Goal: Information Seeking & Learning: Learn about a topic

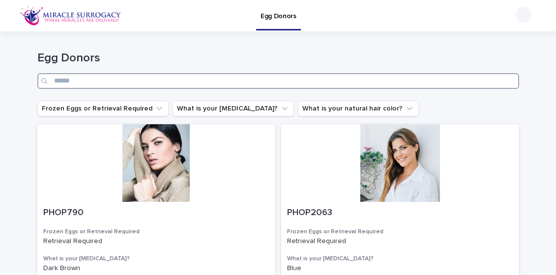
click at [135, 79] on input "Search" at bounding box center [278, 81] width 482 height 16
type input "********"
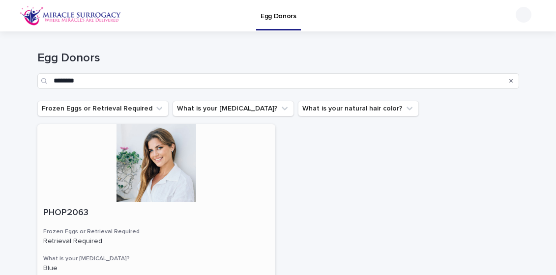
click at [161, 158] on div at bounding box center [156, 163] width 238 height 78
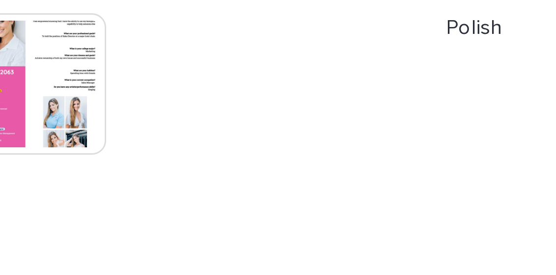
scroll to position [209, 0]
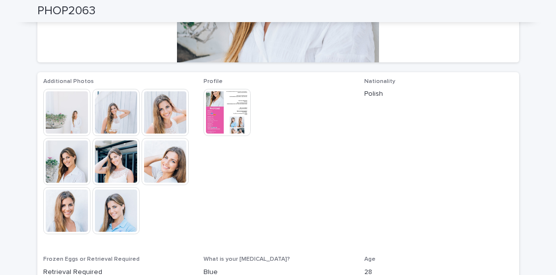
click at [222, 110] on img at bounding box center [226, 112] width 47 height 47
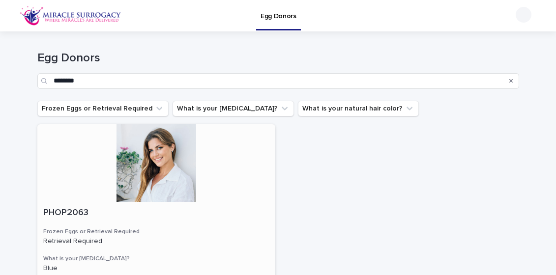
click at [189, 146] on div at bounding box center [156, 163] width 238 height 78
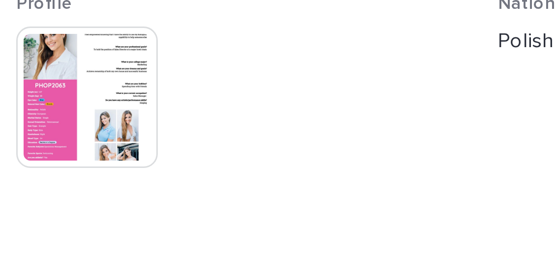
scroll to position [195, 0]
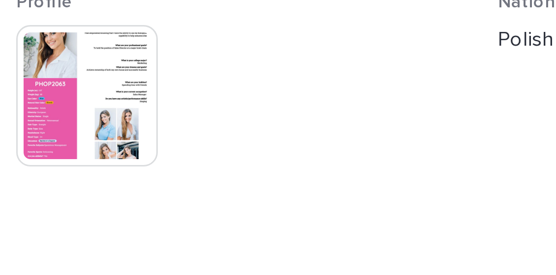
click at [240, 134] on img at bounding box center [226, 126] width 47 height 47
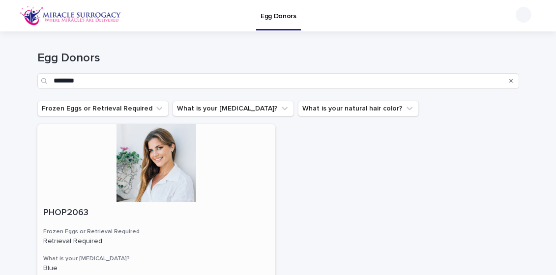
scroll to position [4, 0]
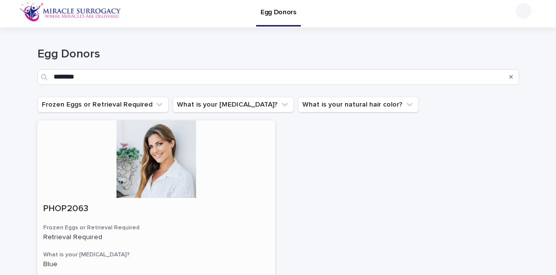
click at [160, 147] on div at bounding box center [156, 159] width 238 height 78
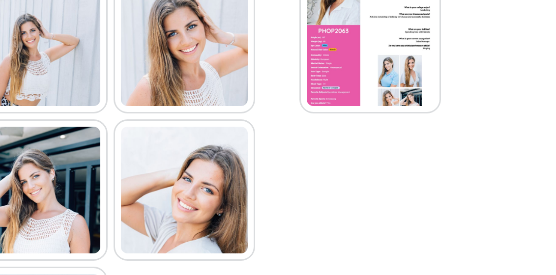
click at [172, 152] on img at bounding box center [165, 161] width 47 height 47
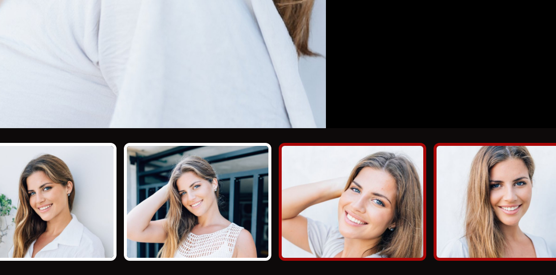
click at [404, 250] on img at bounding box center [405, 250] width 47 height 37
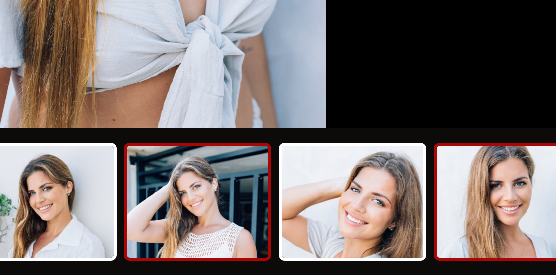
click at [299, 254] on img at bounding box center [302, 250] width 47 height 37
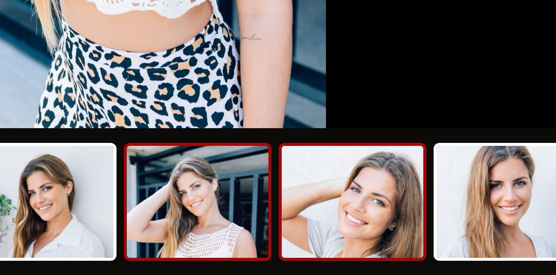
click at [356, 246] on img at bounding box center [354, 250] width 47 height 37
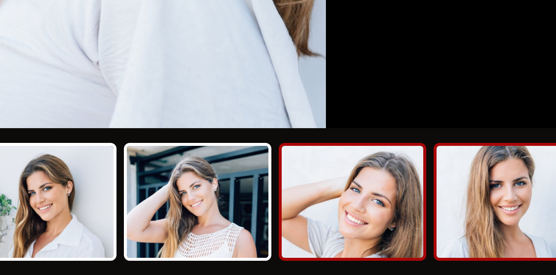
click at [398, 245] on img at bounding box center [405, 250] width 47 height 37
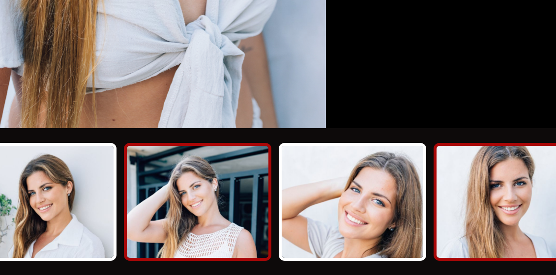
click at [304, 254] on img at bounding box center [302, 250] width 47 height 37
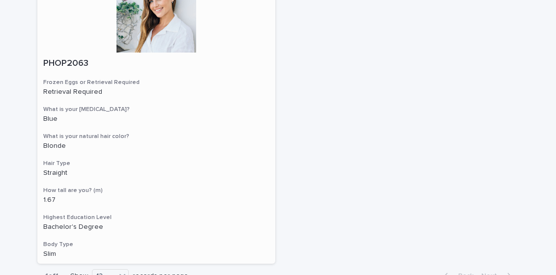
scroll to position [132, 0]
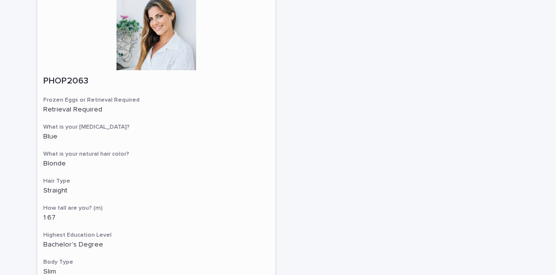
click at [172, 38] on div at bounding box center [156, 32] width 238 height 78
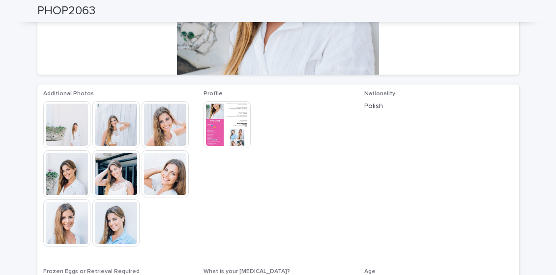
scroll to position [200, 0]
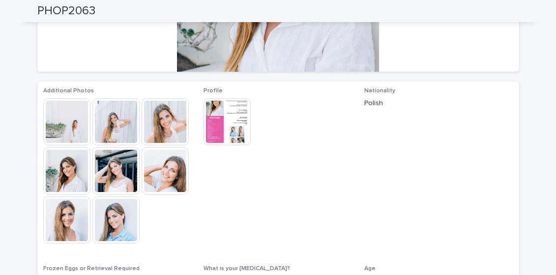
click at [233, 111] on img at bounding box center [226, 121] width 47 height 47
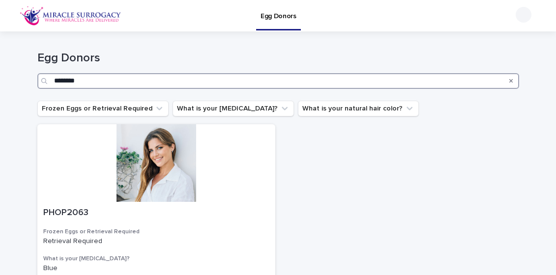
click at [103, 81] on input "********" at bounding box center [278, 81] width 482 height 16
type input "*"
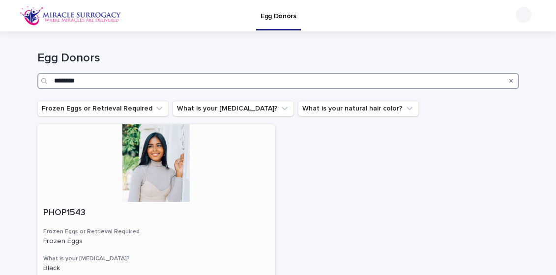
type input "********"
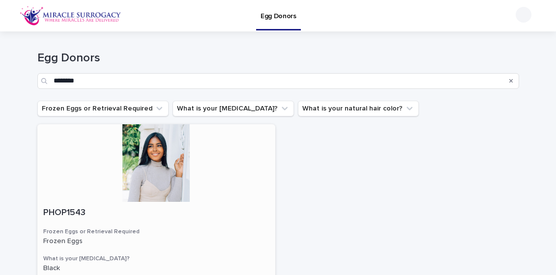
click at [168, 165] on div at bounding box center [156, 163] width 238 height 78
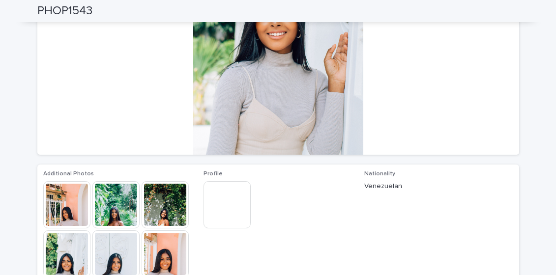
scroll to position [86, 0]
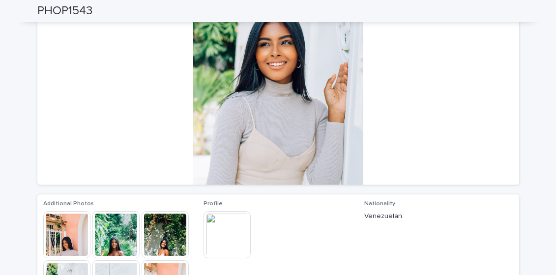
click at [68, 241] on img at bounding box center [66, 234] width 47 height 47
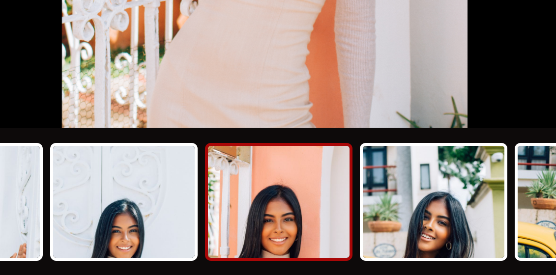
click at [288, 256] on img at bounding box center [282, 250] width 47 height 37
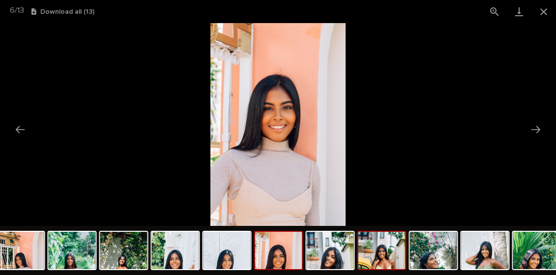
click at [379, 255] on img at bounding box center [381, 250] width 47 height 37
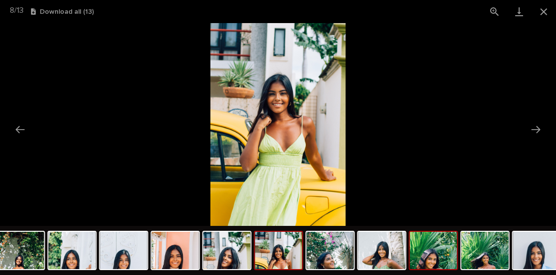
click at [435, 256] on img at bounding box center [433, 250] width 47 height 37
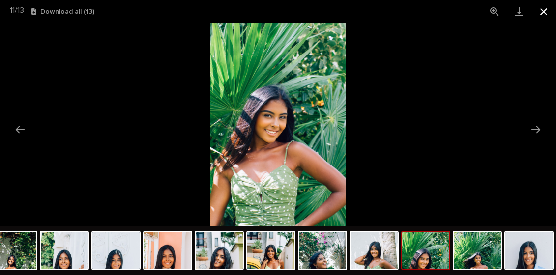
click at [546, 12] on button "Close gallery" at bounding box center [543, 11] width 25 height 23
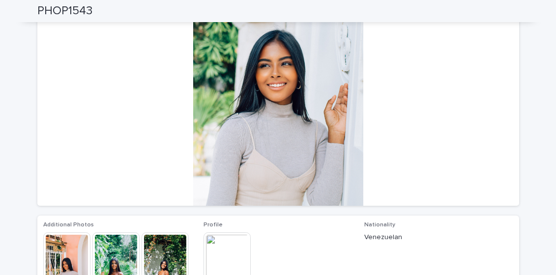
scroll to position [0, 0]
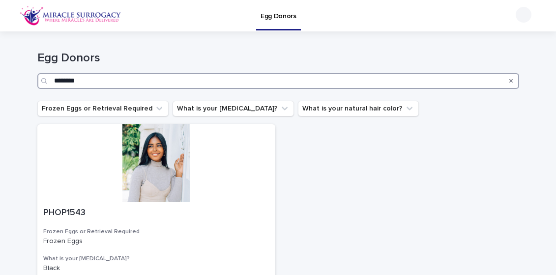
click at [96, 77] on input "********" at bounding box center [278, 81] width 482 height 16
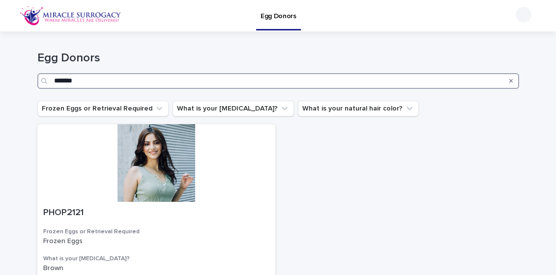
type input "********"
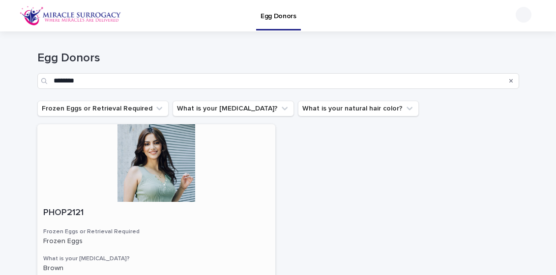
click at [159, 154] on div at bounding box center [156, 163] width 238 height 78
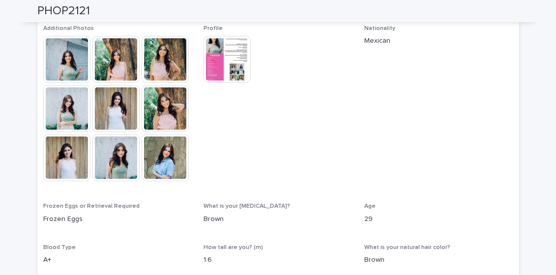
scroll to position [260, 0]
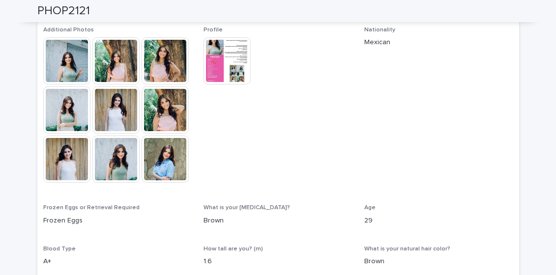
click at [65, 58] on img at bounding box center [66, 60] width 47 height 47
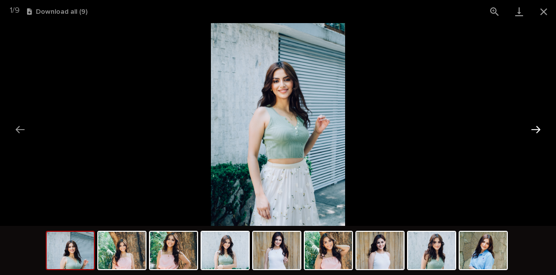
click at [535, 131] on button "Next slide" at bounding box center [535, 129] width 21 height 19
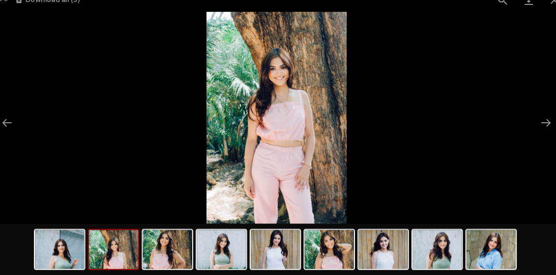
scroll to position [0, 0]
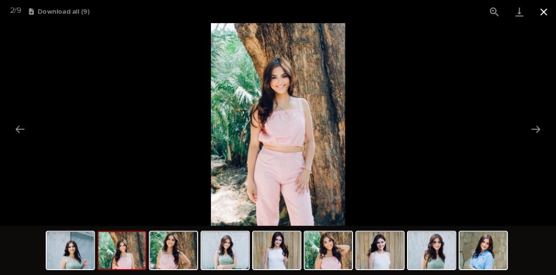
click at [546, 11] on button "Close gallery" at bounding box center [543, 11] width 25 height 23
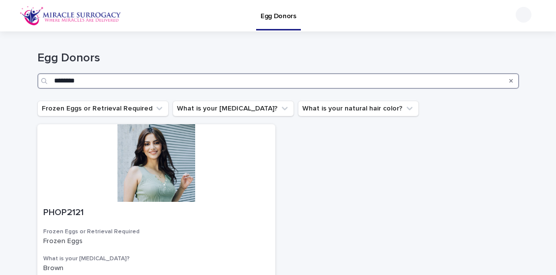
click at [85, 82] on input "********" at bounding box center [278, 81] width 482 height 16
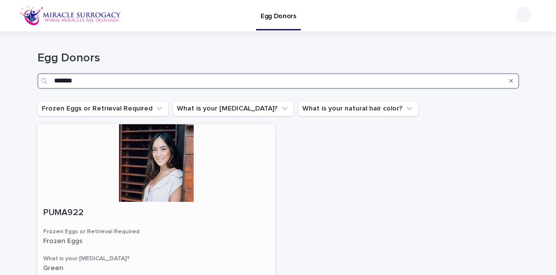
type input "*******"
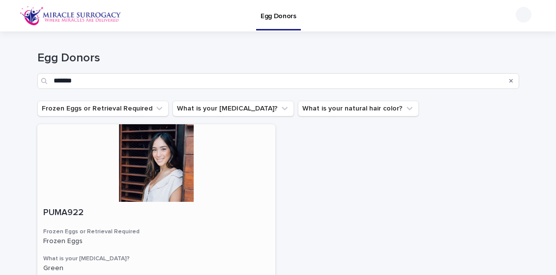
click at [157, 171] on div at bounding box center [156, 163] width 238 height 78
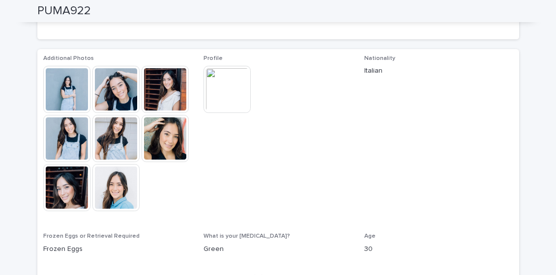
scroll to position [230, 0]
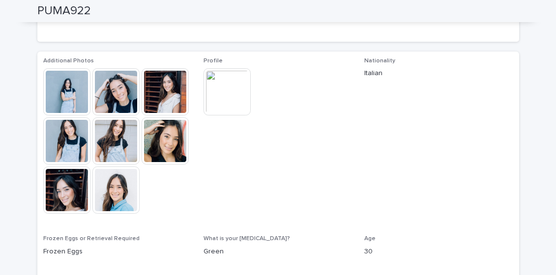
click at [173, 142] on img at bounding box center [165, 140] width 47 height 47
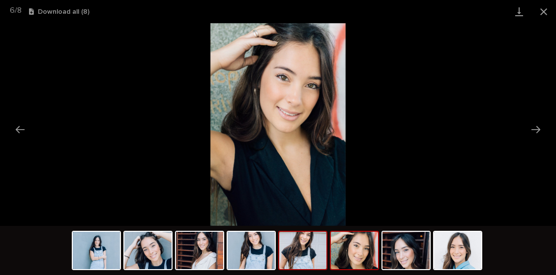
click at [308, 253] on img at bounding box center [302, 250] width 47 height 37
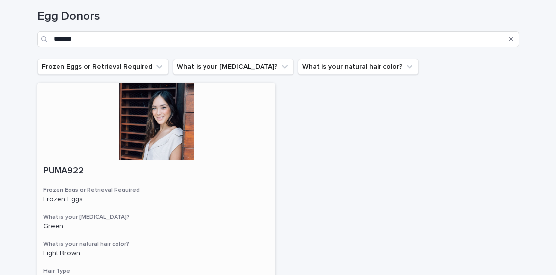
scroll to position [42, 0]
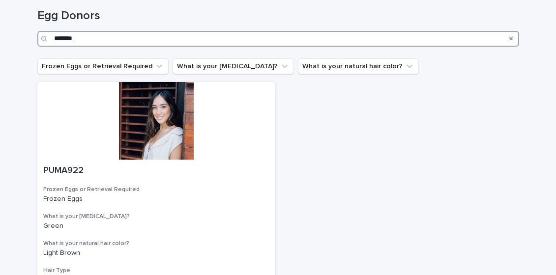
drag, startPoint x: 99, startPoint y: 33, endPoint x: 99, endPoint y: 40, distance: 6.9
click at [99, 34] on input "*******" at bounding box center [278, 39] width 482 height 16
click at [98, 44] on input "*******" at bounding box center [278, 39] width 482 height 16
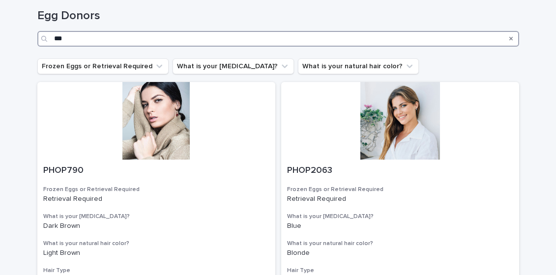
scroll to position [78, 0]
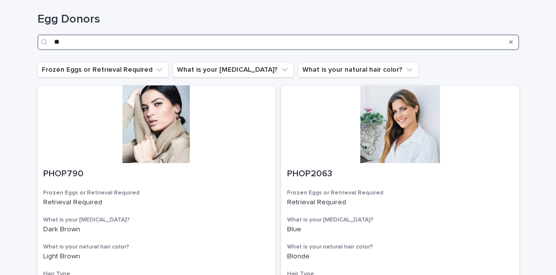
scroll to position [78, 0]
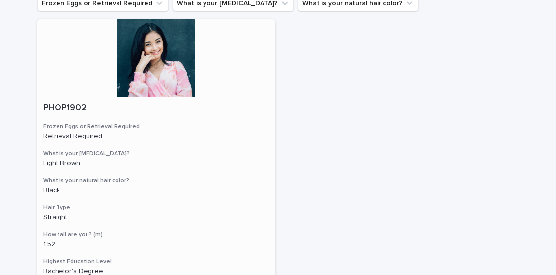
scroll to position [96, 0]
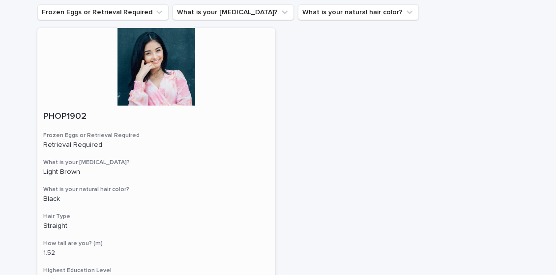
type input "********"
click at [167, 61] on div at bounding box center [156, 67] width 238 height 78
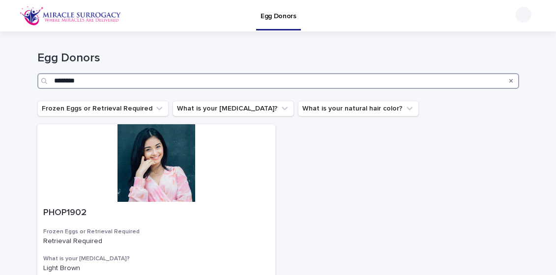
click at [91, 81] on input "********" at bounding box center [278, 81] width 482 height 16
type input "*"
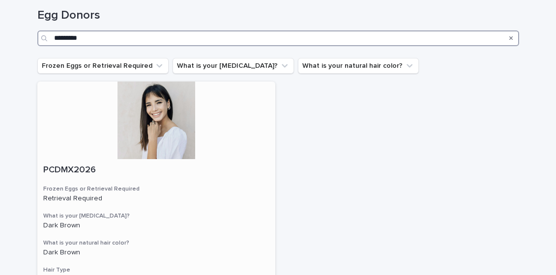
scroll to position [40, 0]
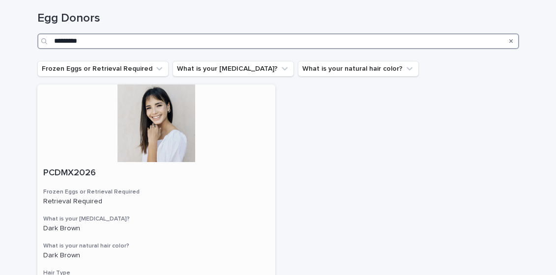
type input "*********"
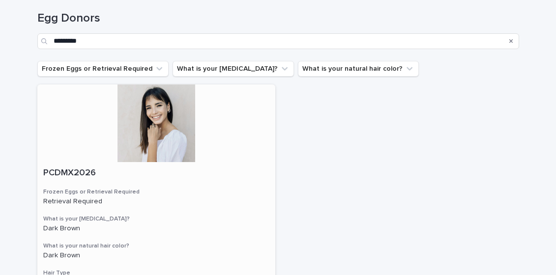
click at [156, 118] on div at bounding box center [156, 124] width 238 height 78
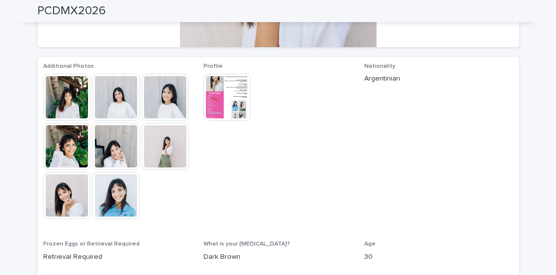
scroll to position [215, 0]
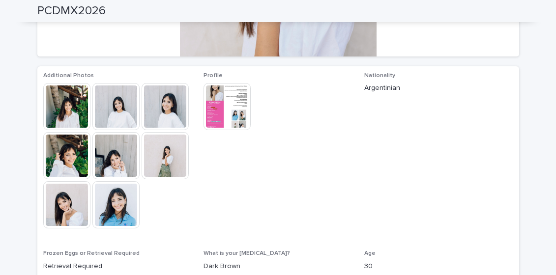
click at [69, 102] on img at bounding box center [66, 106] width 47 height 47
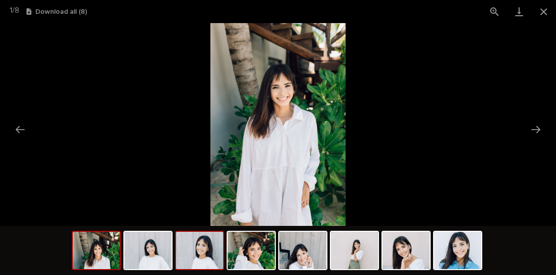
click at [200, 253] on img at bounding box center [199, 250] width 47 height 37
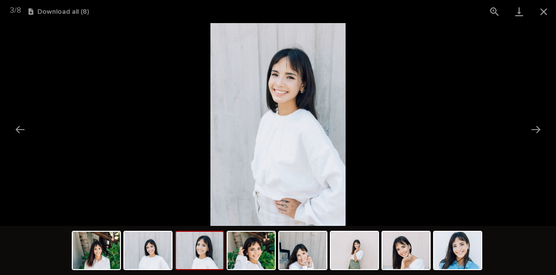
click at [205, 248] on img at bounding box center [199, 250] width 47 height 37
click at [157, 253] on img at bounding box center [147, 250] width 47 height 37
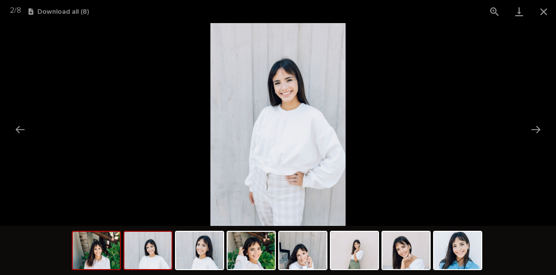
click at [105, 255] on img at bounding box center [96, 250] width 47 height 37
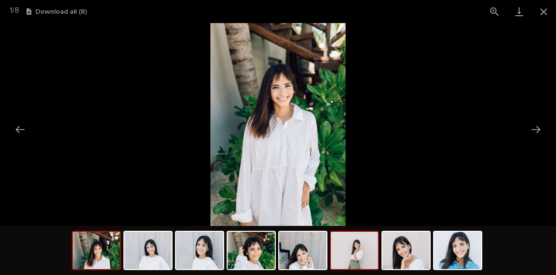
click at [360, 243] on img at bounding box center [354, 250] width 47 height 37
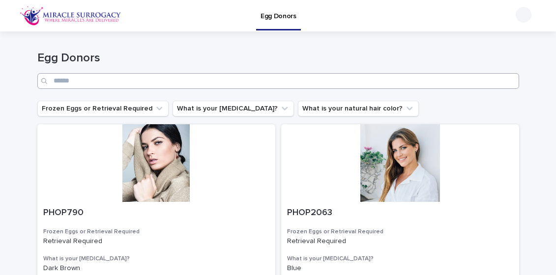
scroll to position [63, 0]
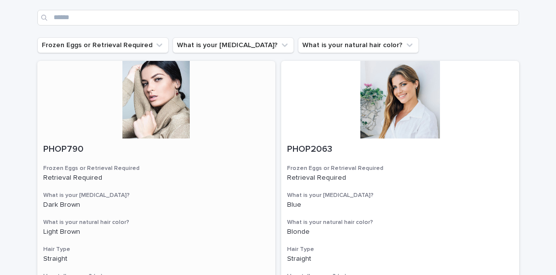
click at [166, 93] on div at bounding box center [156, 100] width 238 height 78
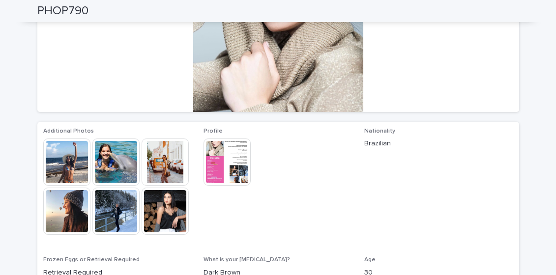
scroll to position [168, 0]
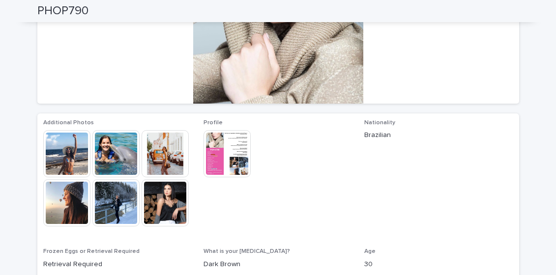
click at [172, 155] on img at bounding box center [165, 153] width 47 height 47
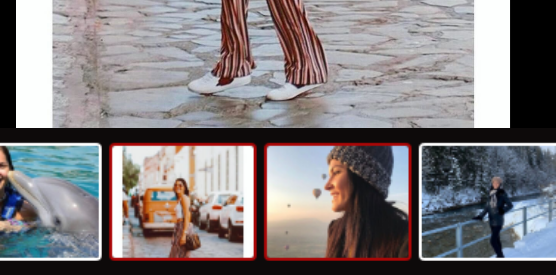
click at [293, 246] on img at bounding box center [302, 250] width 47 height 37
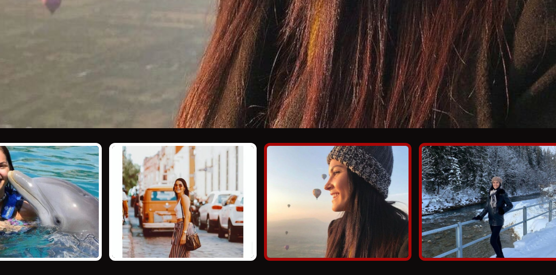
click at [340, 248] on img at bounding box center [354, 250] width 47 height 37
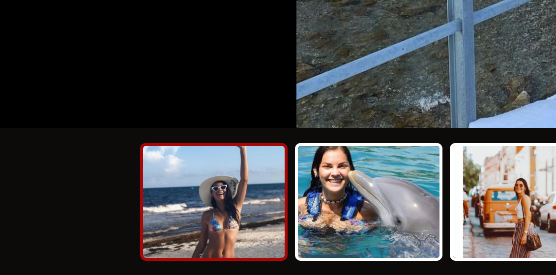
click at [146, 249] on img at bounding box center [147, 250] width 47 height 37
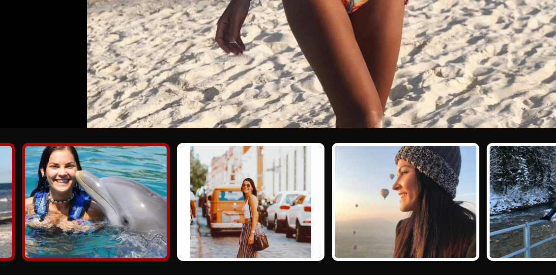
click at [197, 242] on img at bounding box center [199, 250] width 47 height 37
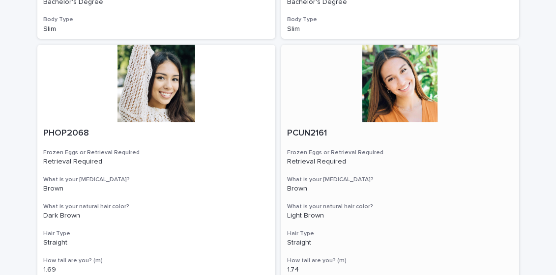
scroll to position [402, 0]
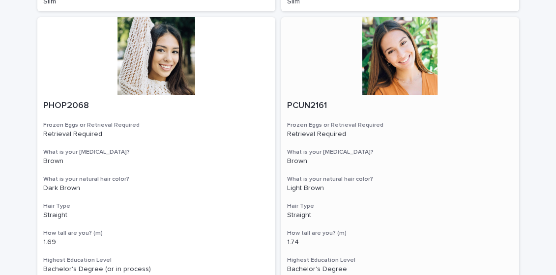
click at [402, 64] on div at bounding box center [400, 56] width 238 height 78
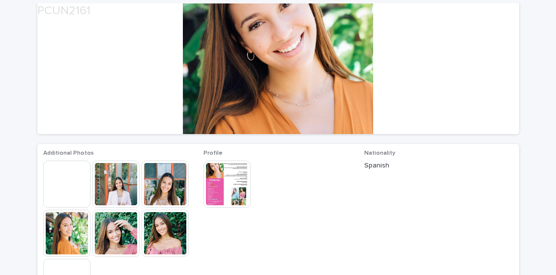
scroll to position [140, 0]
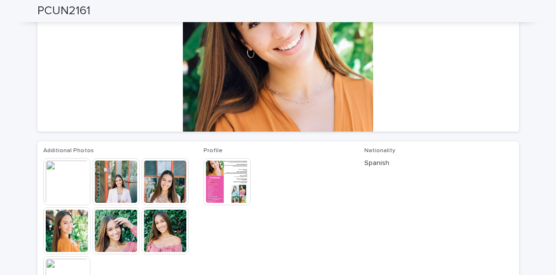
click at [119, 182] on img at bounding box center [115, 181] width 47 height 47
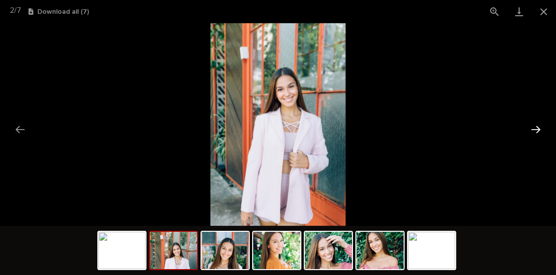
click at [534, 128] on button "Next slide" at bounding box center [535, 129] width 21 height 19
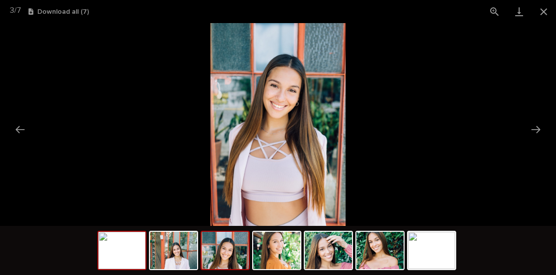
click at [125, 253] on img at bounding box center [121, 250] width 47 height 37
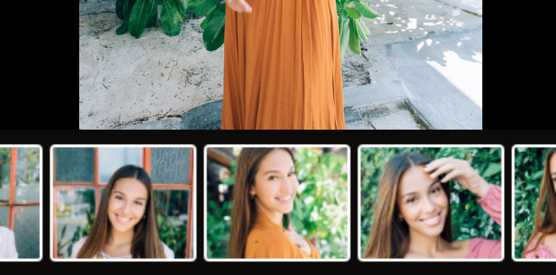
scroll to position [0, 0]
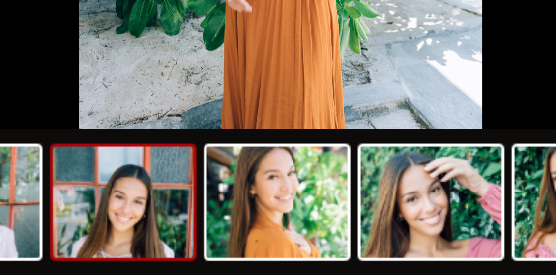
click at [234, 249] on img at bounding box center [225, 250] width 47 height 37
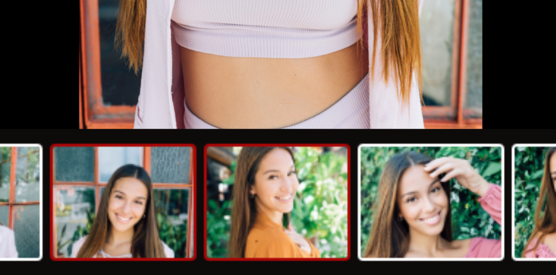
click at [272, 252] on img at bounding box center [276, 250] width 47 height 37
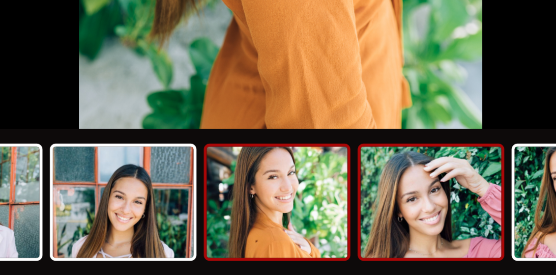
click at [324, 259] on img at bounding box center [328, 250] width 47 height 37
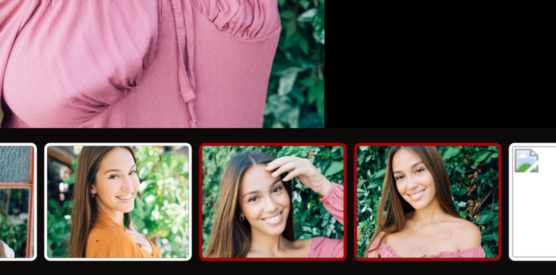
click at [377, 250] on img at bounding box center [379, 250] width 47 height 37
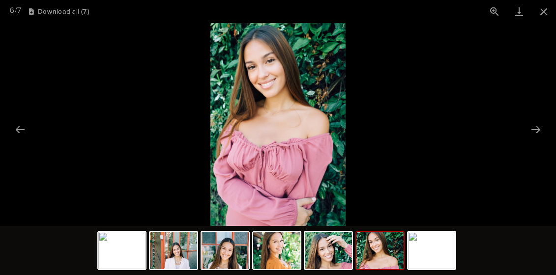
click at [388, 255] on img at bounding box center [379, 250] width 47 height 37
click at [432, 259] on img at bounding box center [431, 250] width 47 height 37
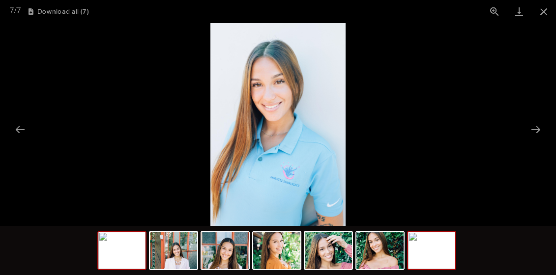
click at [128, 248] on img at bounding box center [121, 250] width 47 height 37
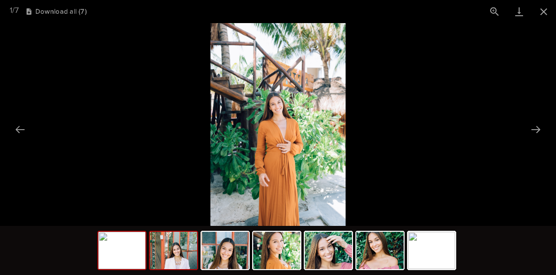
click at [173, 249] on img at bounding box center [173, 250] width 47 height 37
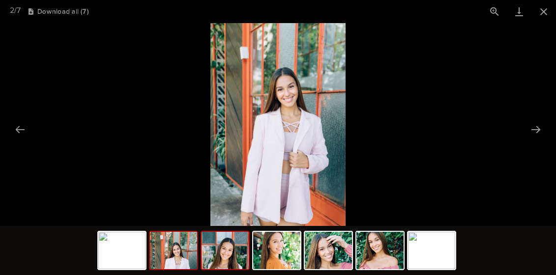
click at [234, 255] on img at bounding box center [225, 250] width 47 height 37
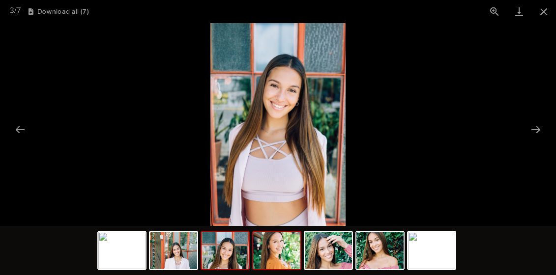
click at [284, 245] on img at bounding box center [276, 250] width 47 height 37
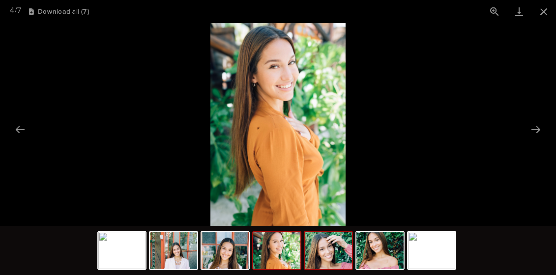
click at [327, 257] on img at bounding box center [328, 250] width 47 height 37
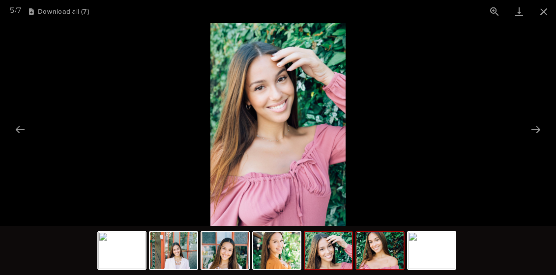
click at [383, 261] on img at bounding box center [379, 250] width 47 height 37
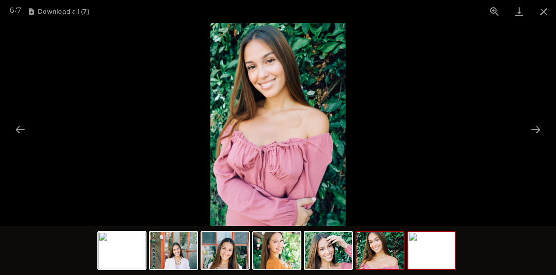
click at [435, 261] on img at bounding box center [431, 250] width 47 height 37
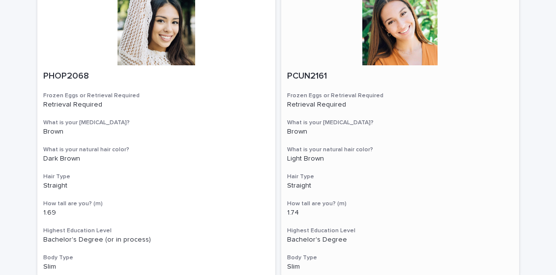
scroll to position [424, 0]
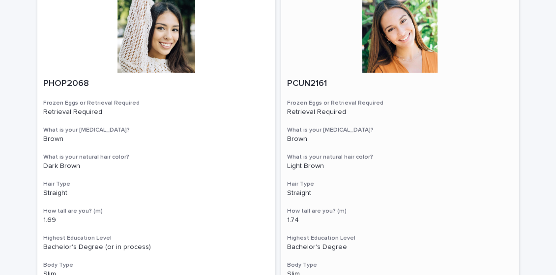
click at [393, 56] on div at bounding box center [400, 34] width 238 height 78
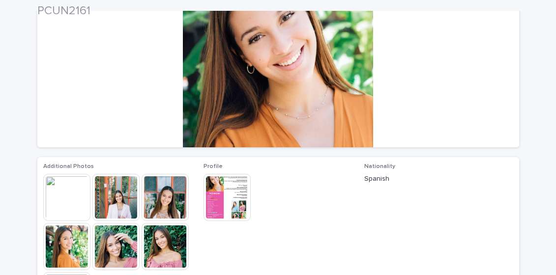
scroll to position [124, 0]
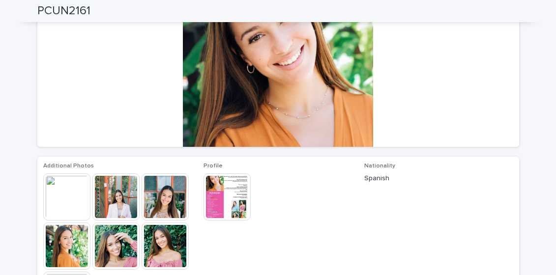
click at [232, 184] on img at bounding box center [226, 196] width 47 height 47
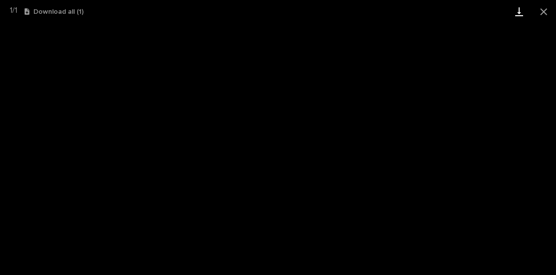
click at [520, 11] on link "Download" at bounding box center [519, 11] width 25 height 23
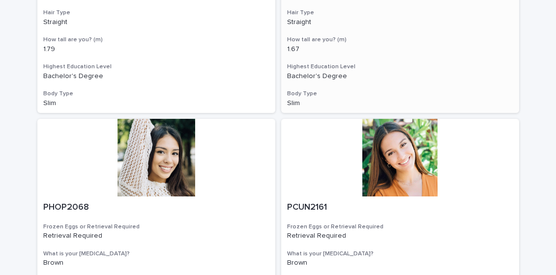
scroll to position [327, 0]
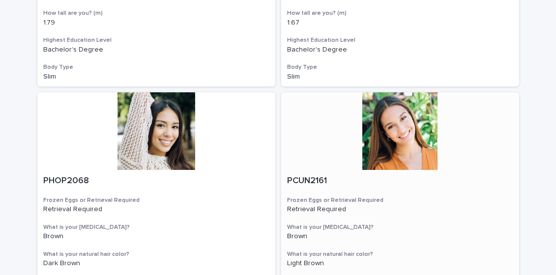
click at [302, 128] on div at bounding box center [400, 131] width 238 height 78
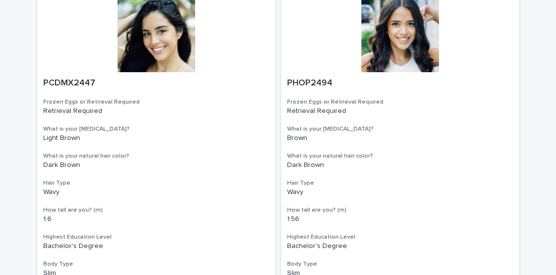
scroll to position [1012, 0]
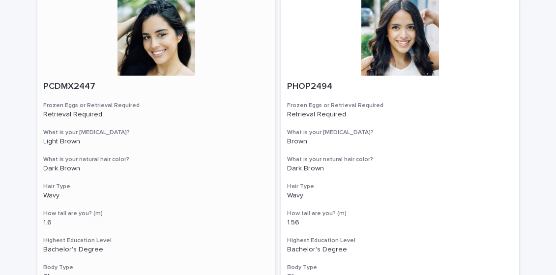
click at [163, 46] on div at bounding box center [156, 37] width 238 height 78
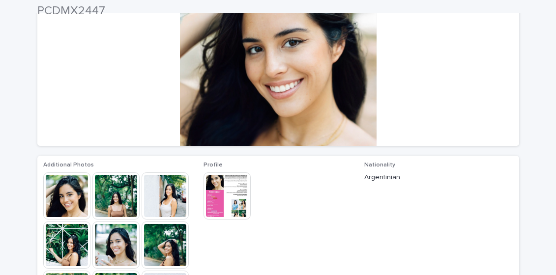
scroll to position [135, 0]
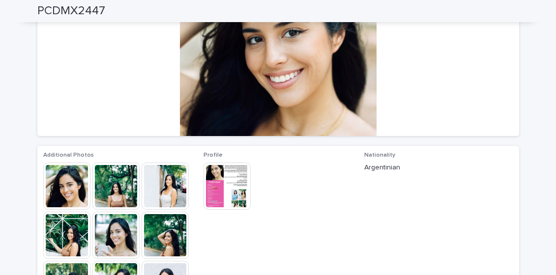
click at [122, 186] on img at bounding box center [115, 186] width 47 height 47
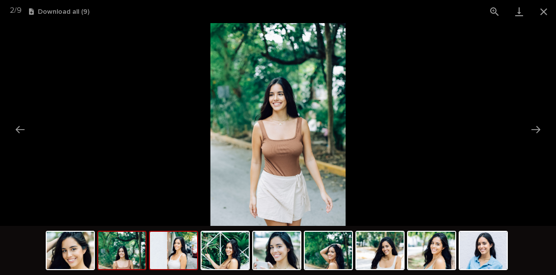
click at [177, 251] on img at bounding box center [173, 250] width 47 height 37
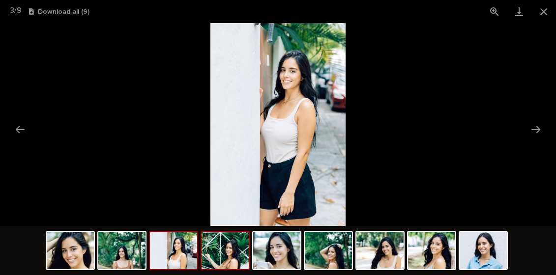
click at [227, 249] on img at bounding box center [225, 250] width 47 height 37
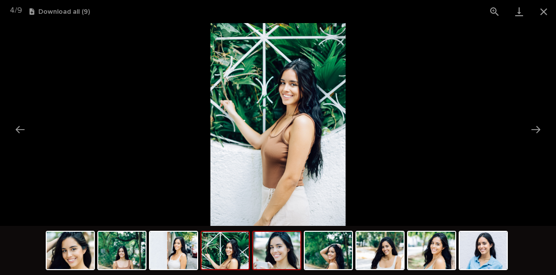
click at [280, 252] on img at bounding box center [276, 250] width 47 height 37
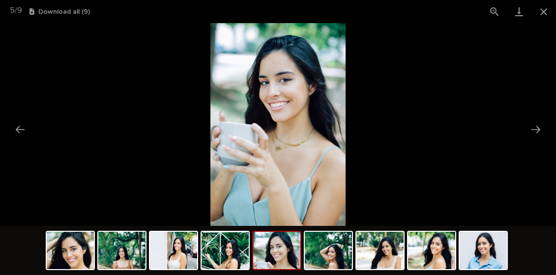
click at [281, 257] on img at bounding box center [276, 250] width 47 height 37
click at [325, 259] on img at bounding box center [328, 250] width 47 height 37
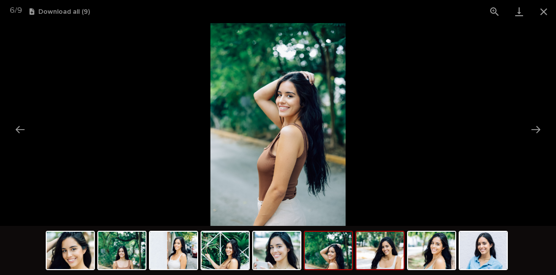
click at [379, 253] on img at bounding box center [379, 250] width 47 height 37
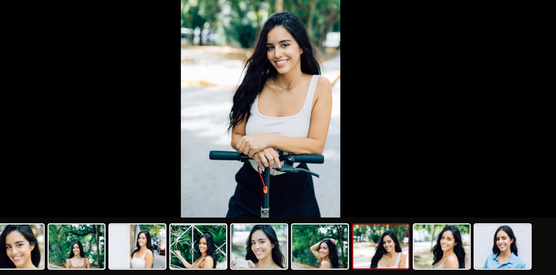
scroll to position [0, 0]
click at [376, 254] on img at bounding box center [379, 250] width 47 height 37
click at [380, 256] on img at bounding box center [379, 250] width 47 height 37
click at [381, 251] on img at bounding box center [379, 250] width 47 height 37
click at [442, 250] on img at bounding box center [431, 250] width 47 height 37
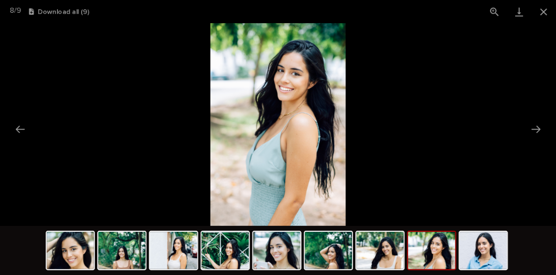
click at [424, 251] on img at bounding box center [431, 250] width 47 height 37
click at [483, 253] on img at bounding box center [483, 250] width 47 height 37
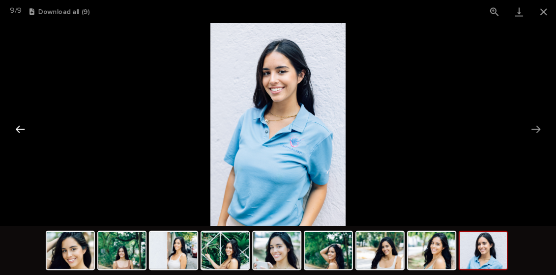
click at [19, 130] on button "Previous slide" at bounding box center [20, 129] width 21 height 19
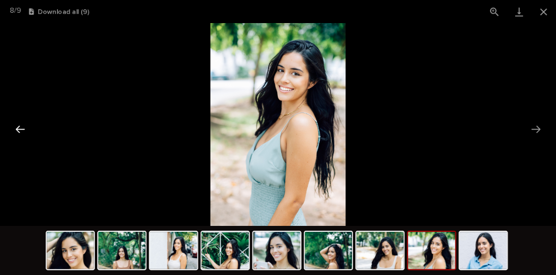
click at [21, 124] on button "Previous slide" at bounding box center [20, 129] width 21 height 19
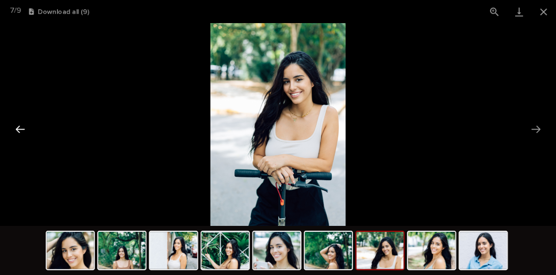
click at [21, 124] on button "Previous slide" at bounding box center [20, 129] width 21 height 19
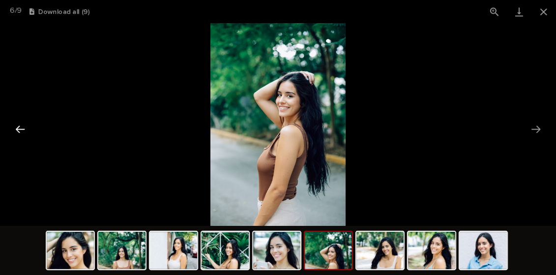
click at [21, 124] on button "Previous slide" at bounding box center [20, 129] width 21 height 19
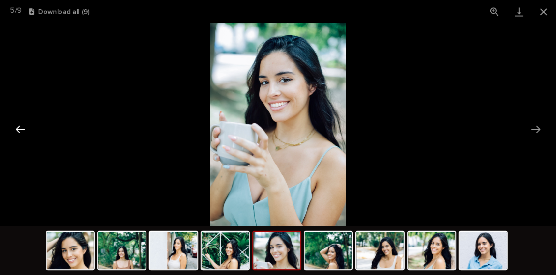
click at [21, 124] on button "Previous slide" at bounding box center [20, 129] width 21 height 19
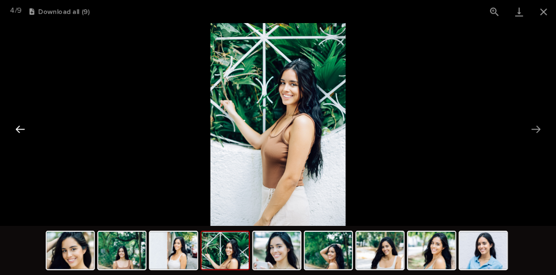
click at [21, 124] on button "Previous slide" at bounding box center [20, 129] width 21 height 19
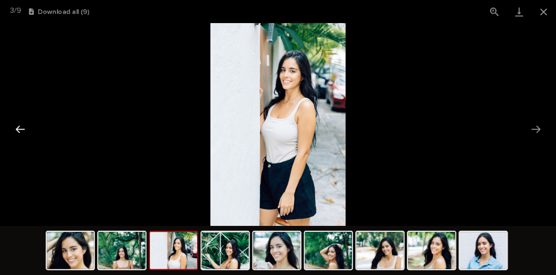
click at [21, 124] on button "Previous slide" at bounding box center [20, 129] width 21 height 19
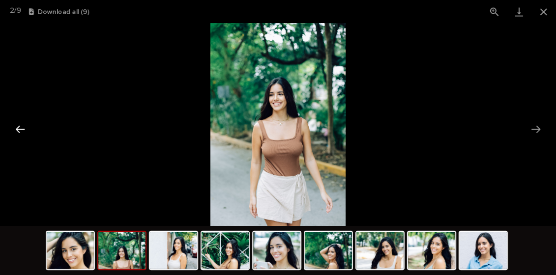
click at [21, 124] on button "Previous slide" at bounding box center [20, 129] width 21 height 19
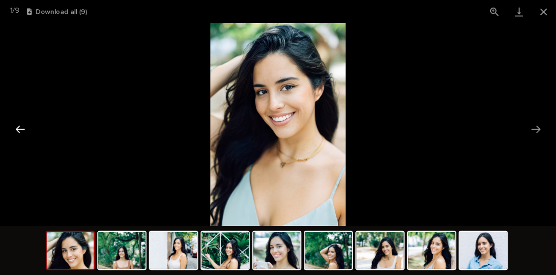
click at [21, 124] on button "Previous slide" at bounding box center [20, 129] width 21 height 19
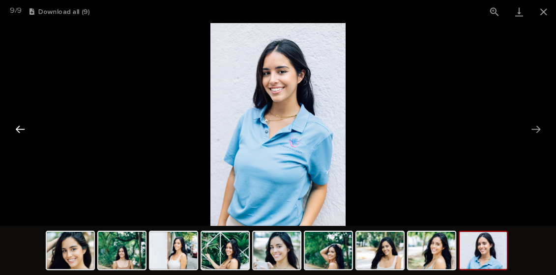
click at [21, 124] on button "Previous slide" at bounding box center [20, 129] width 21 height 19
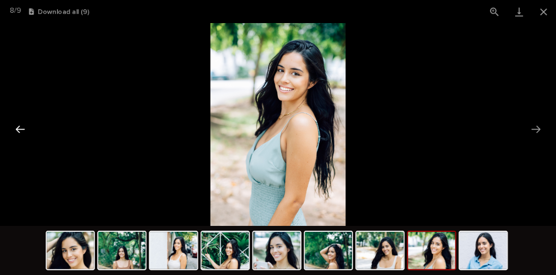
click at [21, 124] on button "Previous slide" at bounding box center [20, 129] width 21 height 19
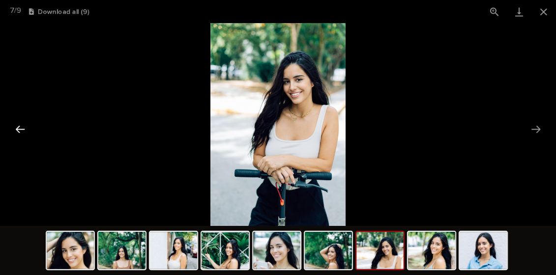
click at [21, 124] on button "Previous slide" at bounding box center [20, 129] width 21 height 19
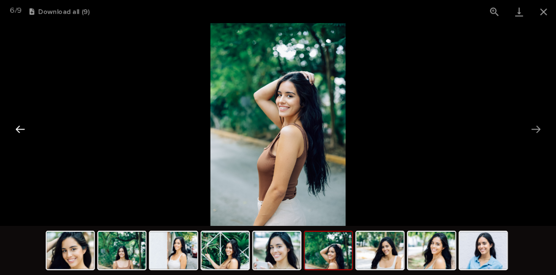
click at [21, 124] on button "Previous slide" at bounding box center [20, 129] width 21 height 19
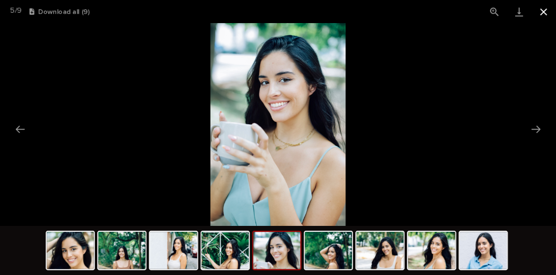
click at [545, 11] on button "Close gallery" at bounding box center [543, 11] width 25 height 23
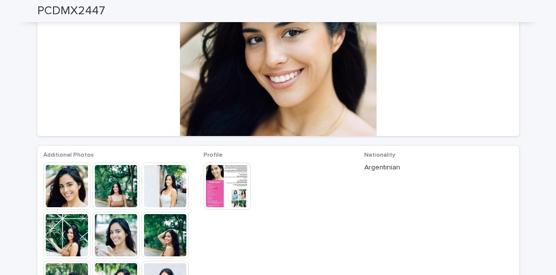
click at [235, 177] on img at bounding box center [226, 186] width 47 height 47
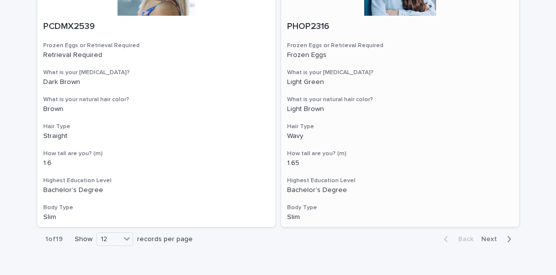
scroll to position [1716, 0]
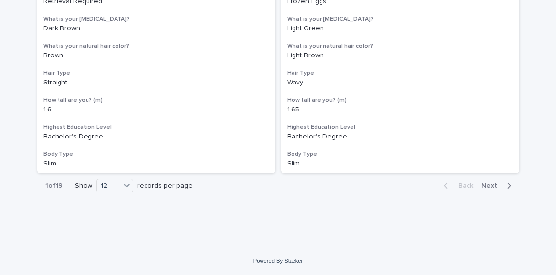
click at [491, 183] on span "Next" at bounding box center [492, 185] width 22 height 7
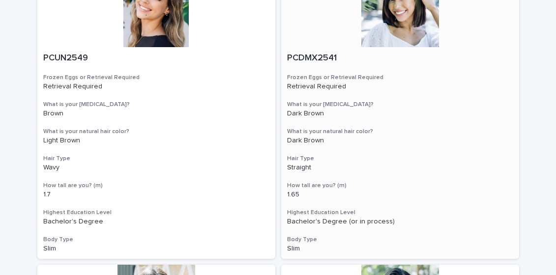
scroll to position [448, 0]
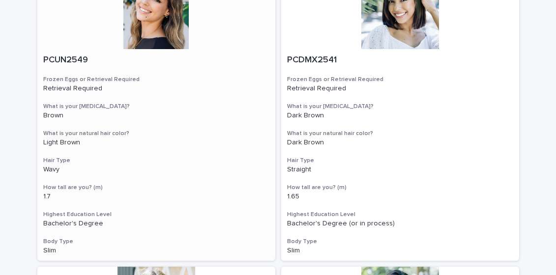
click at [157, 26] on div at bounding box center [156, 10] width 238 height 78
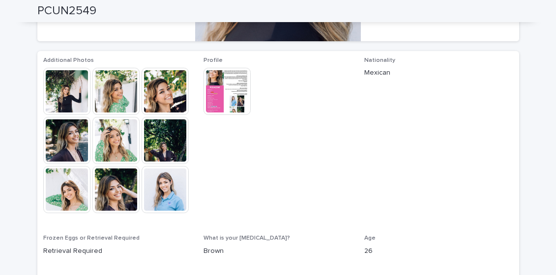
scroll to position [229, 0]
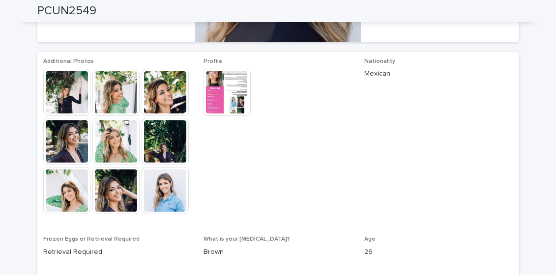
click at [233, 93] on img at bounding box center [226, 92] width 47 height 47
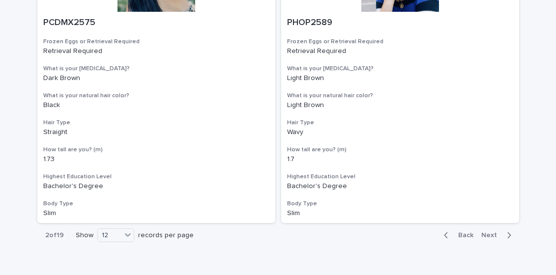
scroll to position [1716, 0]
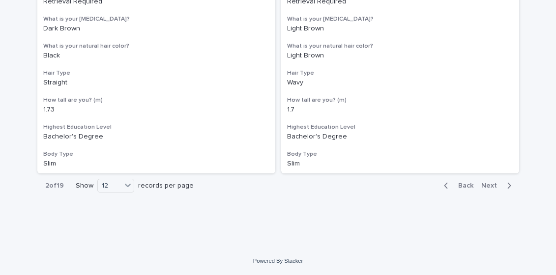
click at [492, 184] on span "Next" at bounding box center [492, 185] width 22 height 7
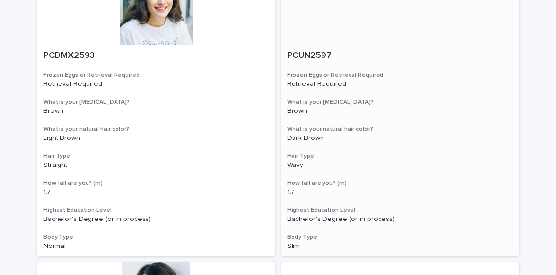
scroll to position [750, 0]
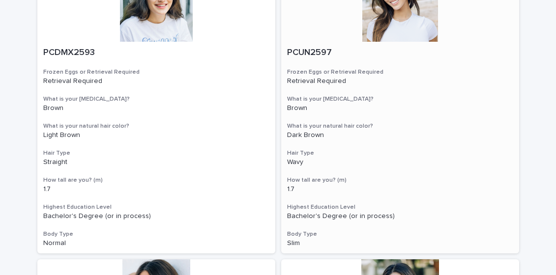
click at [395, 23] on div at bounding box center [400, 3] width 238 height 78
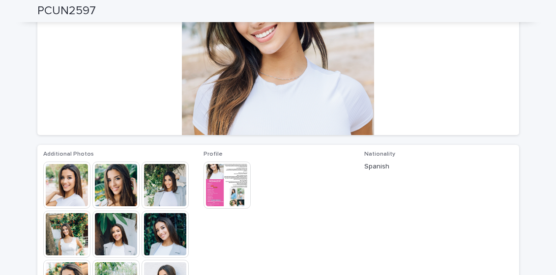
scroll to position [193, 0]
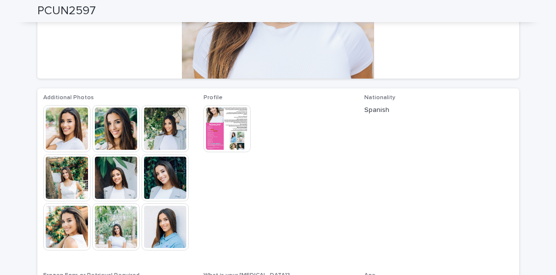
click at [76, 220] on img at bounding box center [66, 226] width 47 height 47
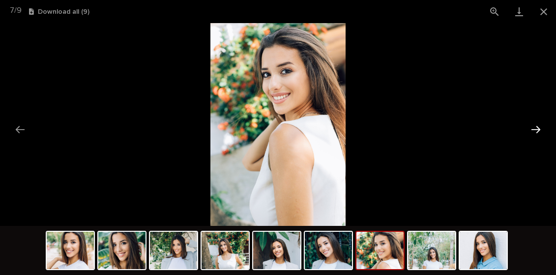
click at [536, 128] on button "Next slide" at bounding box center [535, 129] width 21 height 19
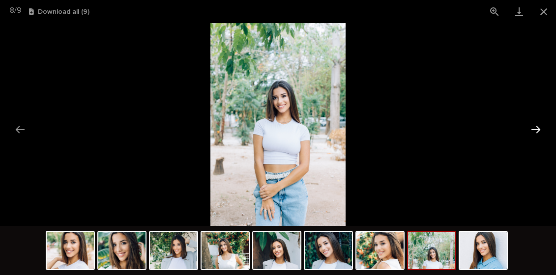
click at [537, 131] on button "Next slide" at bounding box center [535, 129] width 21 height 19
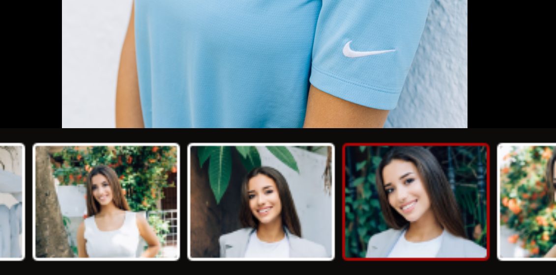
click at [328, 252] on img at bounding box center [328, 250] width 47 height 37
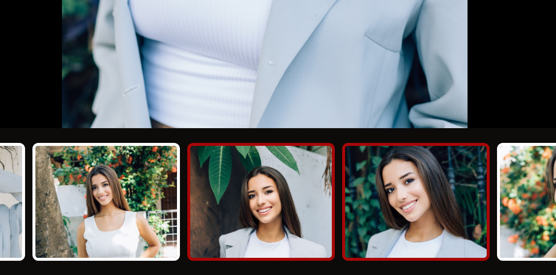
click at [276, 250] on img at bounding box center [276, 250] width 47 height 37
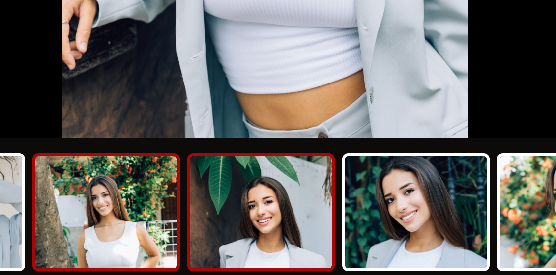
click at [235, 253] on img at bounding box center [225, 250] width 47 height 37
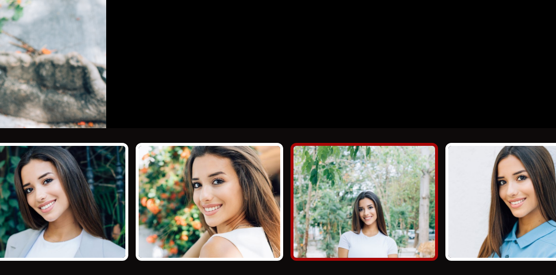
click at [429, 248] on img at bounding box center [431, 250] width 47 height 37
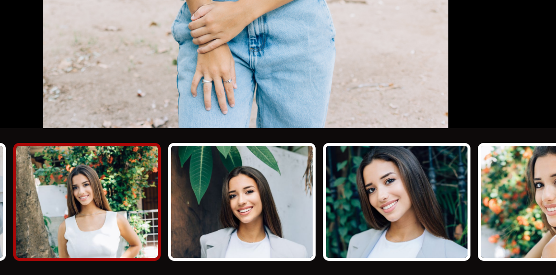
click at [234, 249] on img at bounding box center [225, 250] width 47 height 37
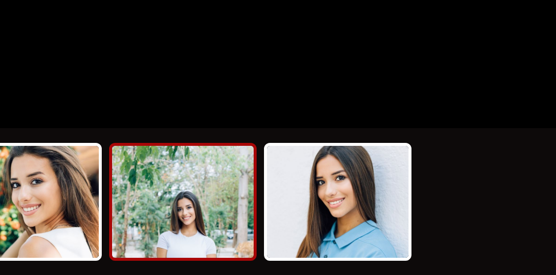
click at [441, 250] on img at bounding box center [431, 250] width 47 height 37
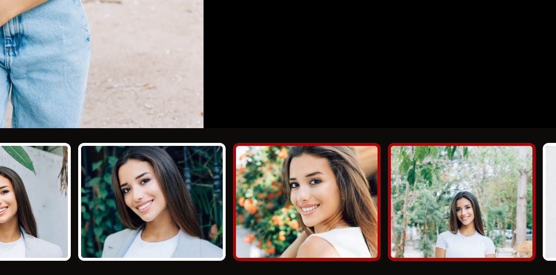
click at [380, 250] on img at bounding box center [379, 250] width 47 height 37
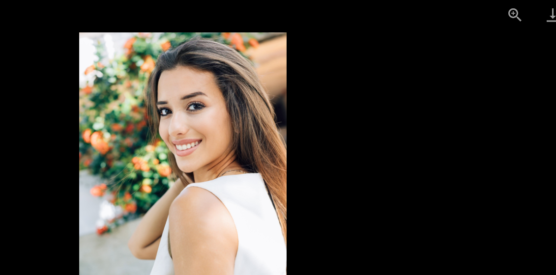
scroll to position [0, 0]
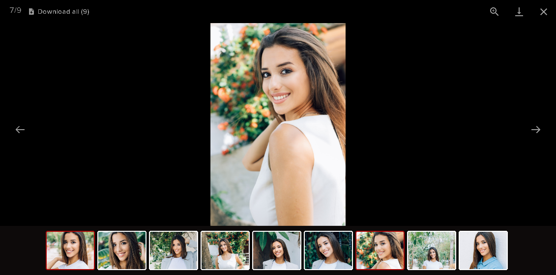
click at [76, 253] on img at bounding box center [70, 250] width 47 height 37
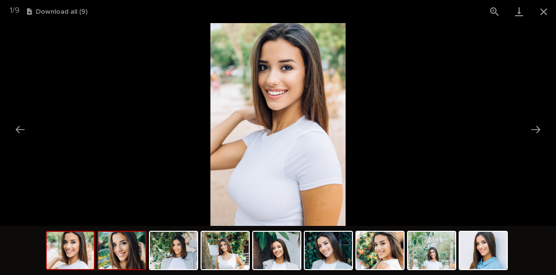
click at [126, 257] on img at bounding box center [121, 250] width 47 height 37
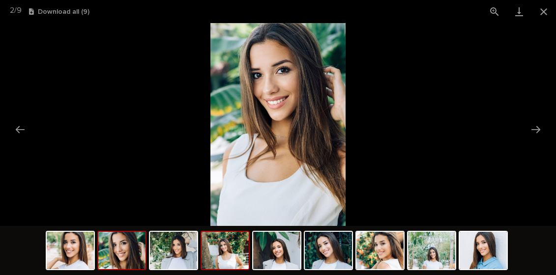
click at [224, 255] on img at bounding box center [225, 250] width 47 height 37
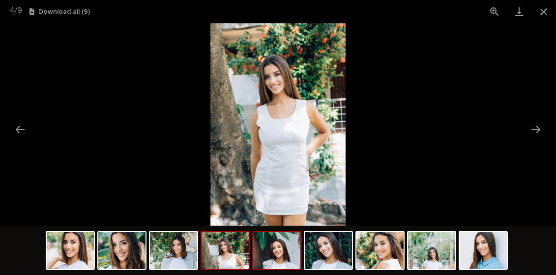
click at [284, 255] on img at bounding box center [276, 250] width 47 height 37
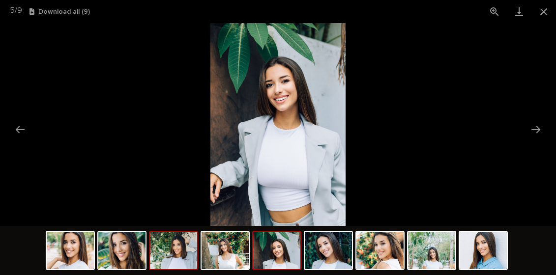
click at [181, 244] on img at bounding box center [173, 250] width 47 height 37
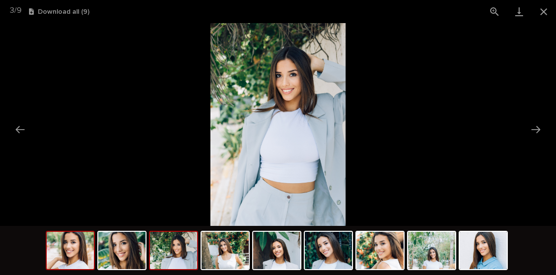
click at [73, 253] on img at bounding box center [70, 250] width 47 height 37
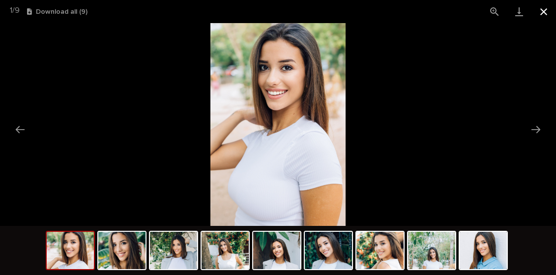
click at [544, 7] on button "Close gallery" at bounding box center [543, 11] width 25 height 23
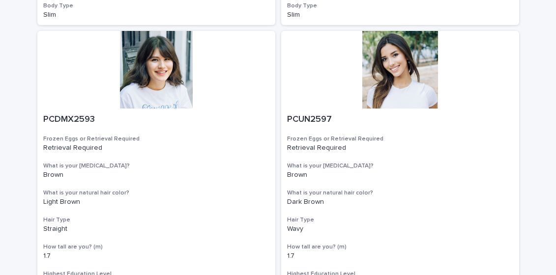
scroll to position [674, 0]
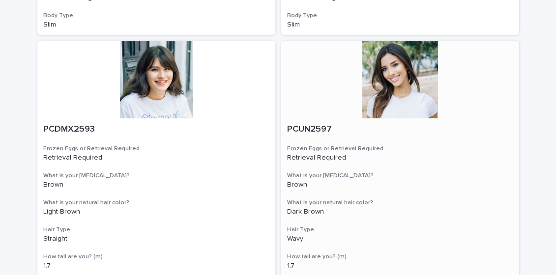
click at [387, 93] on div at bounding box center [400, 80] width 238 height 78
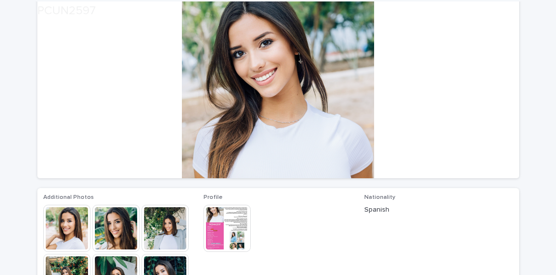
scroll to position [201, 0]
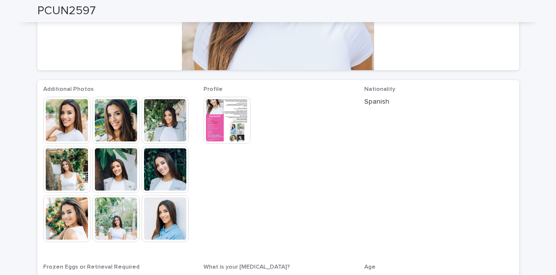
click at [226, 115] on img at bounding box center [226, 120] width 47 height 47
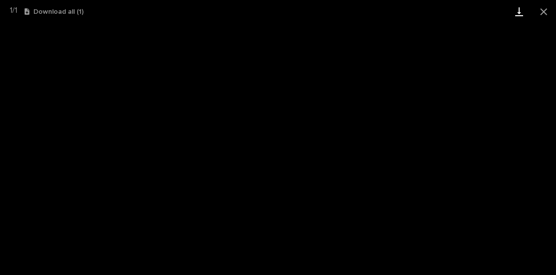
click at [520, 9] on link "Download" at bounding box center [519, 11] width 25 height 23
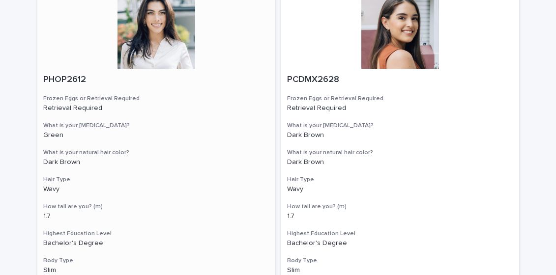
scroll to position [1606, 0]
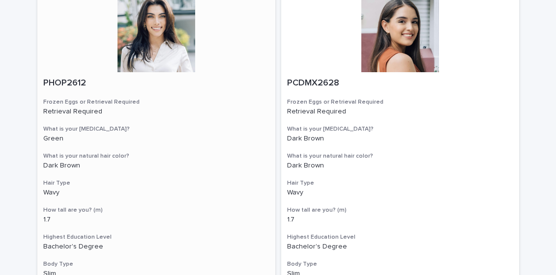
click at [158, 44] on div at bounding box center [156, 34] width 238 height 78
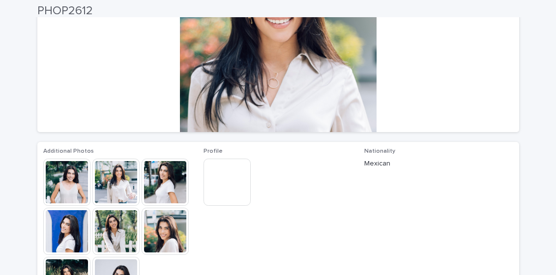
scroll to position [140, 0]
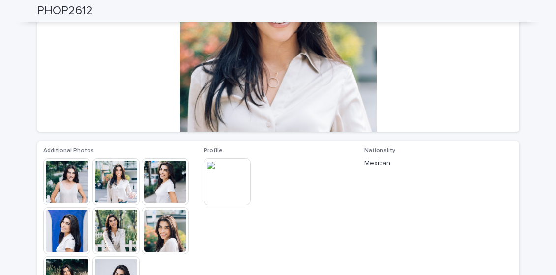
click at [218, 178] on img at bounding box center [226, 181] width 47 height 47
